Goal: Transaction & Acquisition: Download file/media

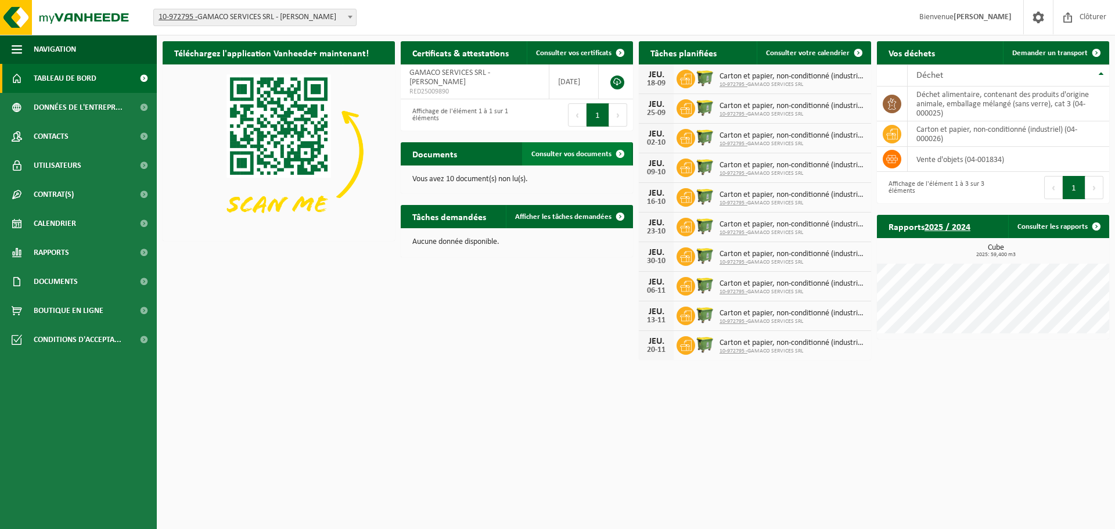
click at [557, 154] on span "Consulter vos documents" at bounding box center [571, 154] width 80 height 8
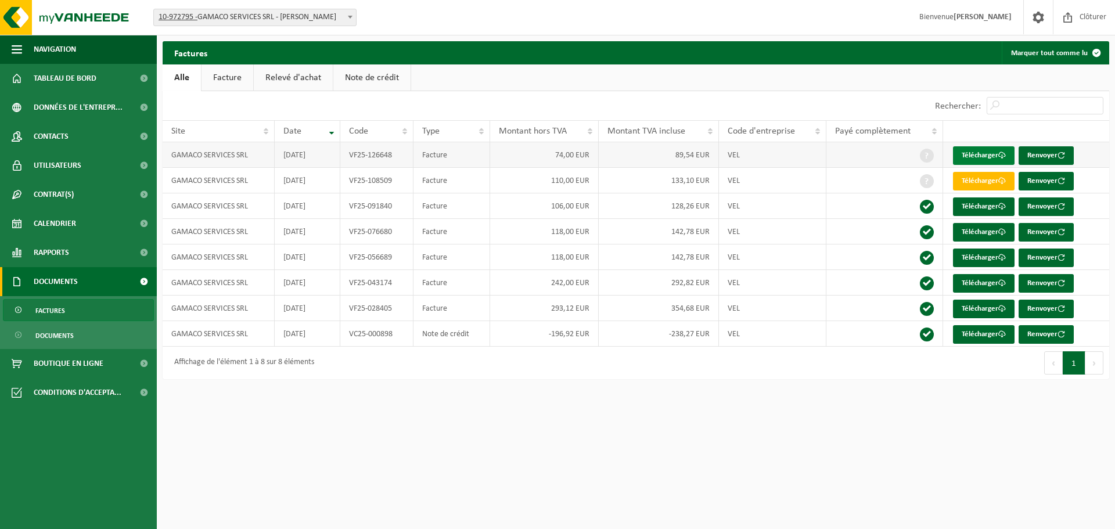
click at [994, 155] on link "Télécharger" at bounding box center [984, 155] width 62 height 19
click at [969, 153] on link "Télécharger" at bounding box center [984, 155] width 62 height 19
click at [971, 211] on link "Télécharger" at bounding box center [984, 206] width 62 height 19
click at [983, 186] on link "Télécharger" at bounding box center [984, 181] width 62 height 19
click at [975, 154] on link "Télécharger" at bounding box center [984, 155] width 62 height 19
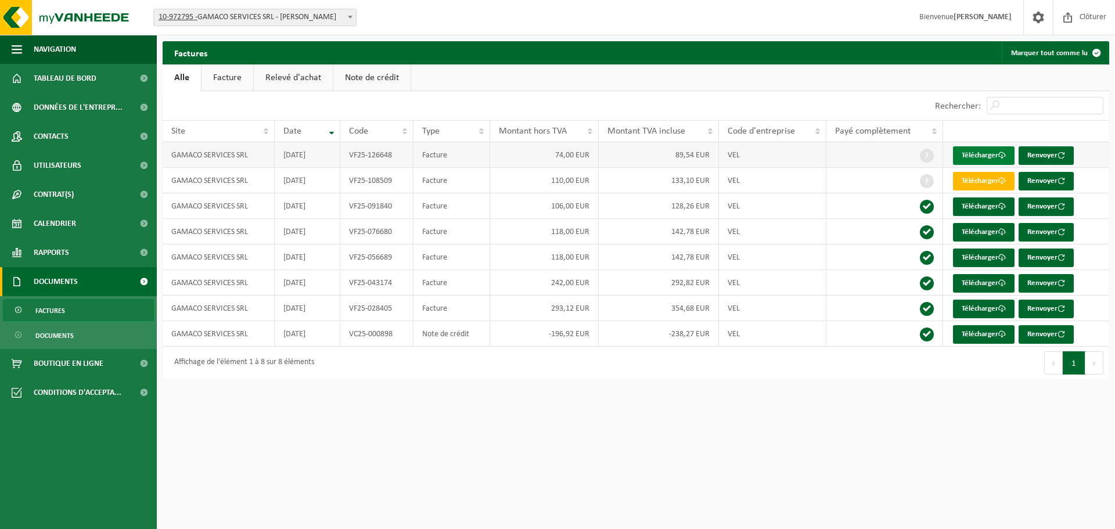
click at [975, 154] on link "Télécharger" at bounding box center [984, 155] width 62 height 19
